Goal: Task Accomplishment & Management: Complete application form

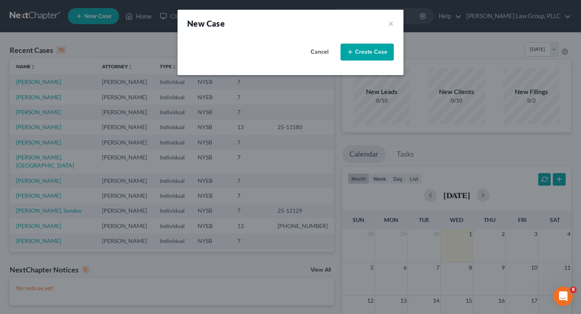
select select "55"
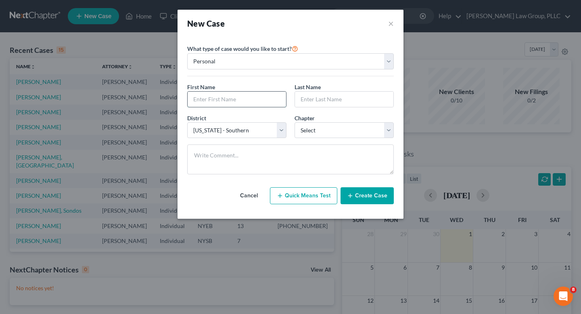
click at [235, 99] on input "text" at bounding box center [237, 99] width 99 height 15
type input "H"
type input "[PERSON_NAME]"
click at [310, 97] on input "text" at bounding box center [344, 99] width 99 height 15
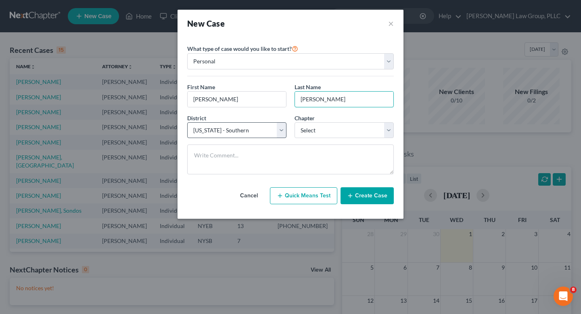
type input "[PERSON_NAME]"
click at [266, 133] on select "Select [US_STATE] - [GEOGRAPHIC_DATA] [US_STATE] - [GEOGRAPHIC_DATA][US_STATE] …" at bounding box center [236, 130] width 99 height 16
click at [261, 127] on select "Select [US_STATE] - [GEOGRAPHIC_DATA] [US_STATE] - [GEOGRAPHIC_DATA][US_STATE] …" at bounding box center [236, 130] width 99 height 16
select select "54"
click at [187, 122] on select "Select [US_STATE] - [GEOGRAPHIC_DATA] [US_STATE] - [GEOGRAPHIC_DATA][US_STATE] …" at bounding box center [236, 130] width 99 height 16
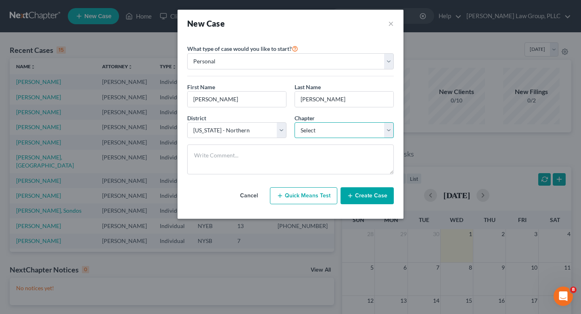
click at [316, 128] on select "Select 7 11 12 13" at bounding box center [344, 130] width 99 height 16
select select "0"
click at [295, 122] on select "Select 7 11 12 13" at bounding box center [344, 130] width 99 height 16
click at [362, 194] on button "Create Case" at bounding box center [367, 195] width 53 height 17
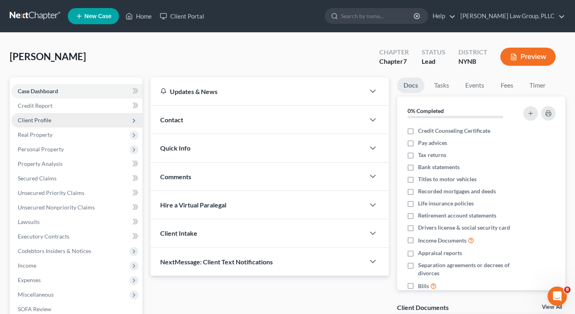
click at [99, 124] on span "Client Profile" at bounding box center [76, 120] width 131 height 15
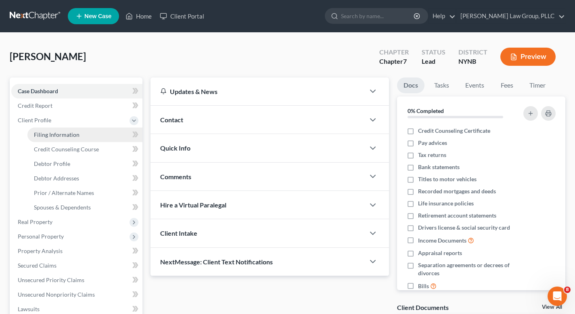
click at [100, 138] on link "Filing Information" at bounding box center [84, 135] width 115 height 15
select select "1"
select select "0"
select select "54"
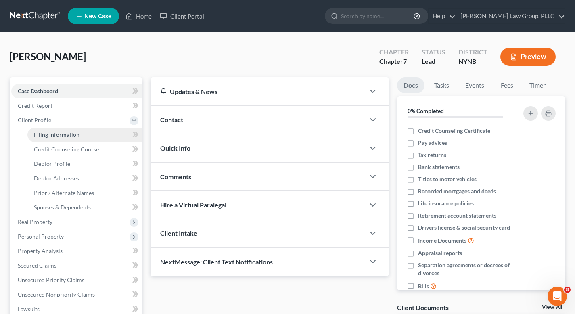
select select "35"
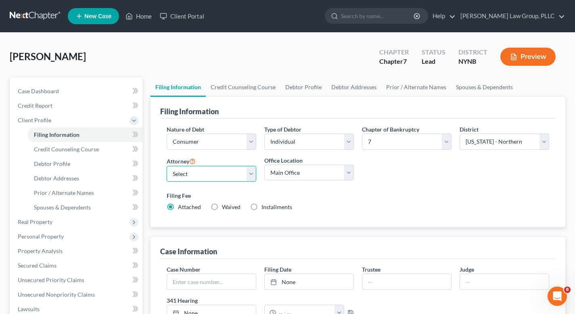
click at [220, 169] on select "Select [PERSON_NAME] - NYSB [PERSON_NAME] - NYEB [PERSON_NAME] - NYNB" at bounding box center [212, 174] width 90 height 16
select select "2"
click at [167, 166] on select "Select [PERSON_NAME] - NYSB [PERSON_NAME] - NYEB [PERSON_NAME] - NYNB" at bounding box center [212, 174] width 90 height 16
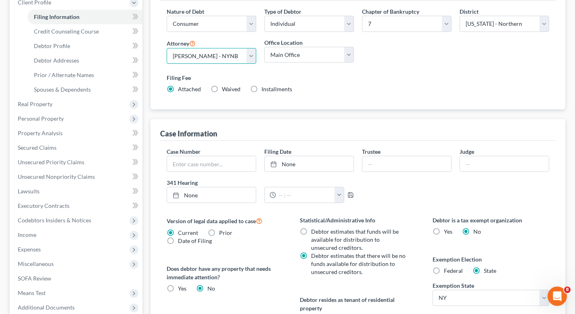
scroll to position [122, 0]
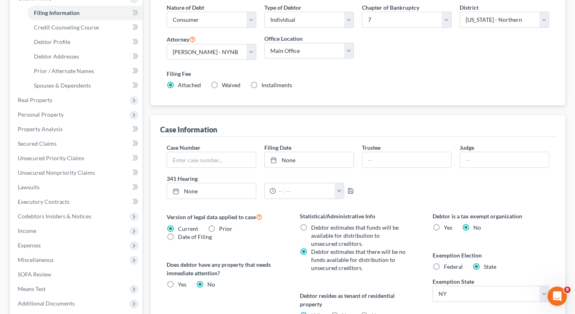
click at [444, 268] on label "Federal" at bounding box center [453, 267] width 19 height 8
click at [447, 268] on input "Federal" at bounding box center [449, 265] width 5 height 5
radio input "true"
radio input "false"
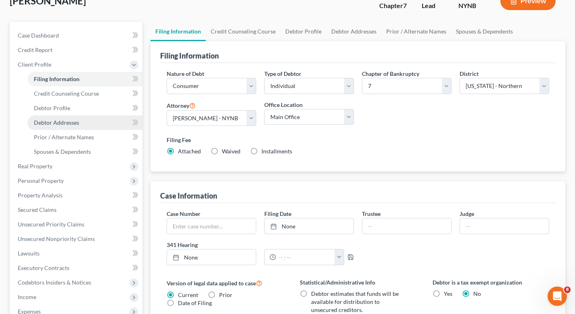
scroll to position [3, 0]
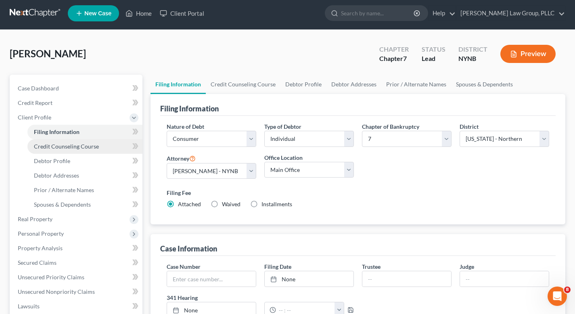
click at [106, 147] on link "Credit Counseling Course" at bounding box center [84, 146] width 115 height 15
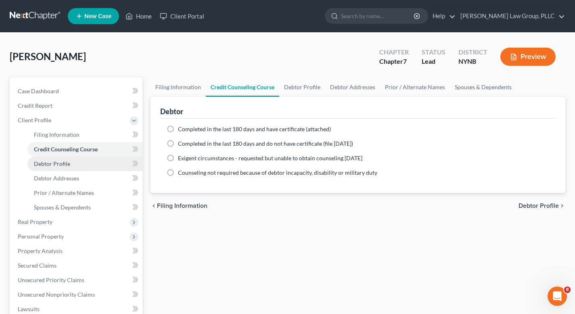
click at [109, 162] on link "Debtor Profile" at bounding box center [84, 164] width 115 height 15
select select "0"
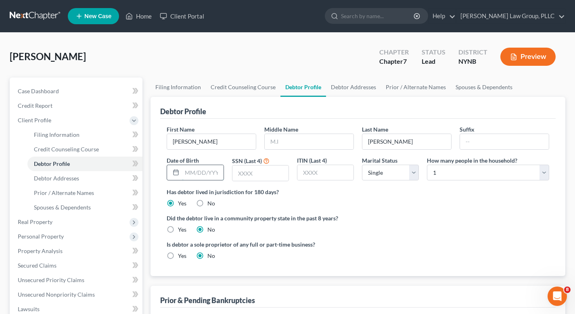
click at [214, 172] on input "text" at bounding box center [202, 172] width 41 height 15
type input "[DATE]"
click at [252, 176] on input "text" at bounding box center [261, 173] width 56 height 15
type input "3019"
click at [354, 83] on link "Debtor Addresses" at bounding box center [353, 87] width 55 height 19
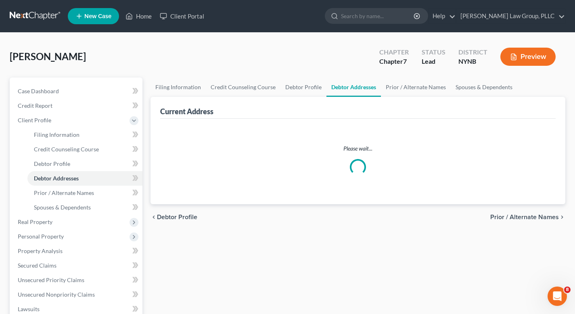
select select "0"
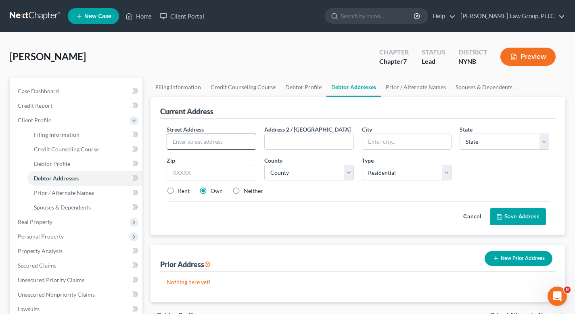
click at [228, 146] on input "text" at bounding box center [211, 141] width 89 height 15
type input "[STREET_ADDRESS]"
click at [284, 147] on input "text" at bounding box center [309, 141] width 89 height 15
type input "Apt 3"
click at [395, 147] on input "text" at bounding box center [407, 141] width 89 height 15
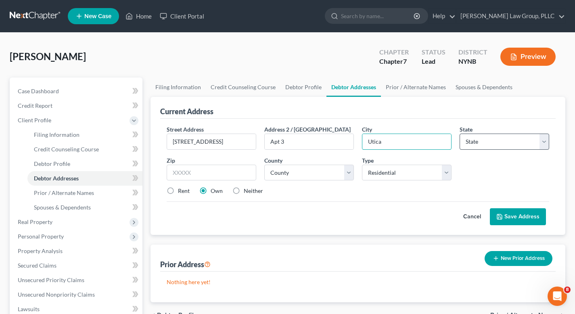
type input "Utica"
click at [532, 141] on select "State [US_STATE] AK AR AZ CA CO CT DE DC [GEOGRAPHIC_DATA] [GEOGRAPHIC_DATA] GU…" at bounding box center [505, 142] width 90 height 16
select select "35"
click at [460, 134] on select "State [US_STATE] AK AR AZ CA CO CT DE DC [GEOGRAPHIC_DATA] [GEOGRAPHIC_DATA] GU…" at bounding box center [505, 142] width 90 height 16
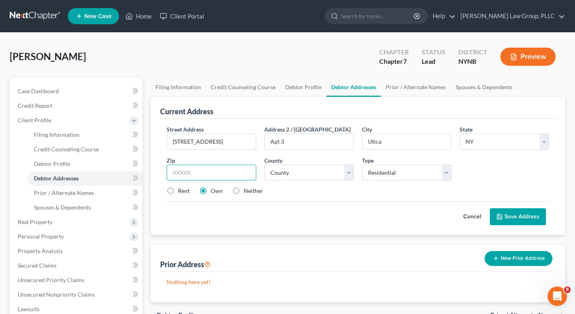
click at [229, 168] on input "text" at bounding box center [212, 173] width 90 height 16
type input "13502"
